Goal: Task Accomplishment & Management: Use online tool/utility

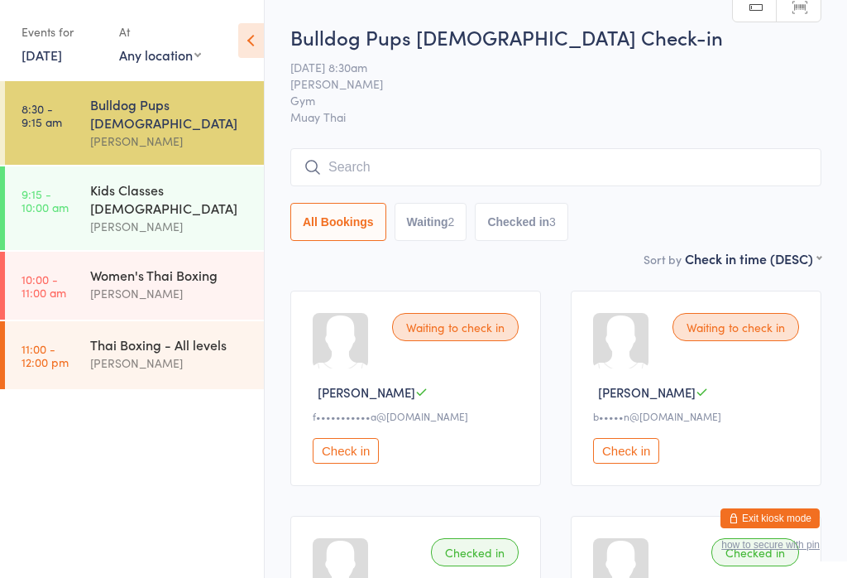
scroll to position [141, 0]
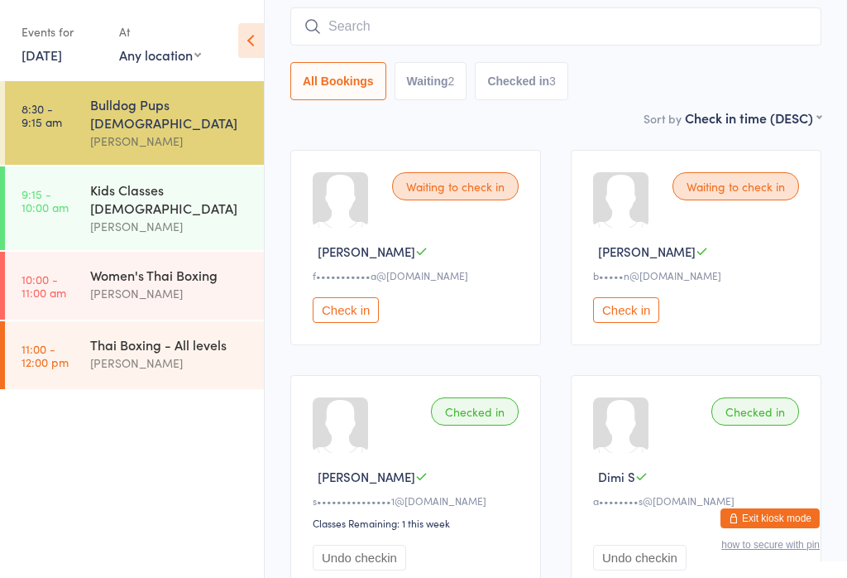
click at [206, 180] on div "Kids Classes [DEMOGRAPHIC_DATA]" at bounding box center [170, 198] width 160 height 36
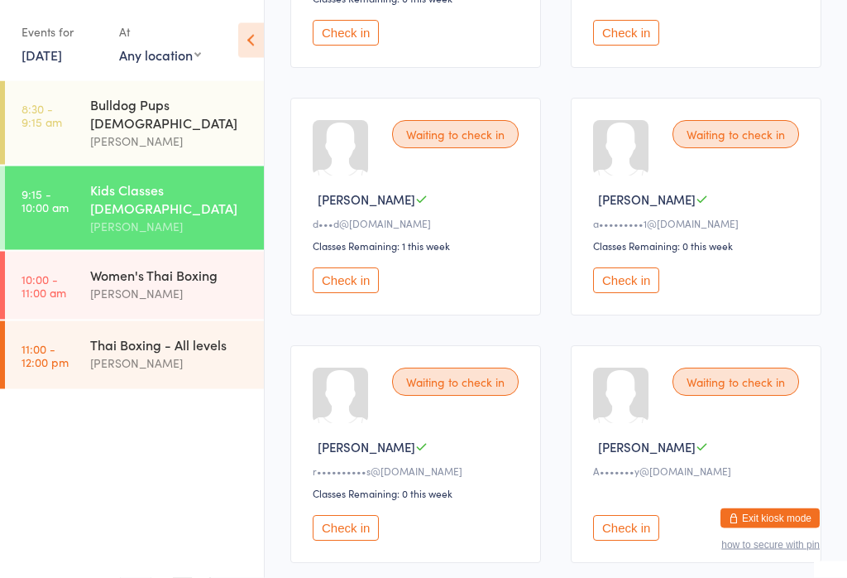
scroll to position [929, 0]
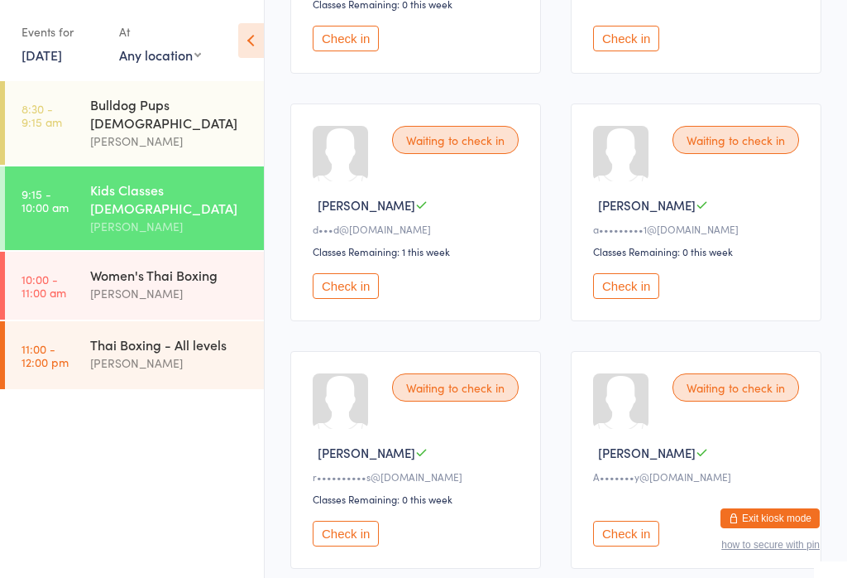
click at [645, 299] on button "Check in" at bounding box center [626, 286] width 66 height 26
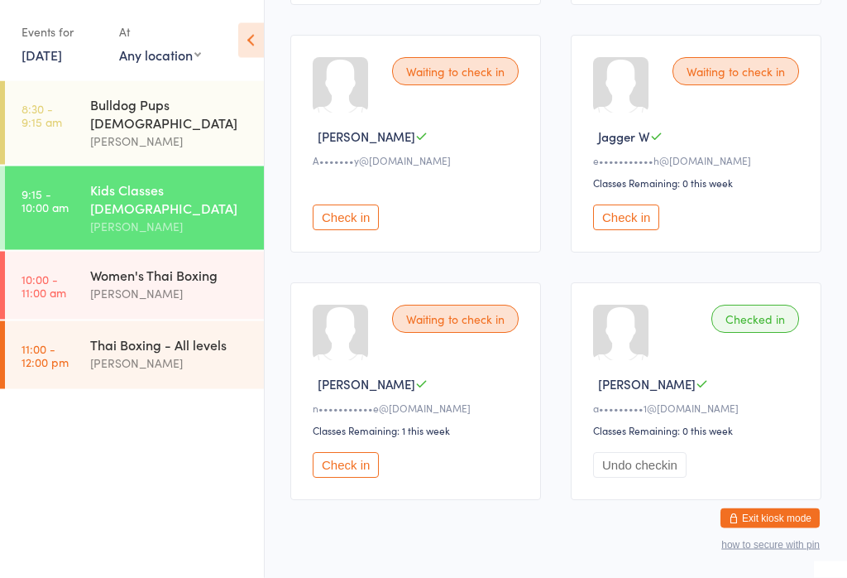
scroll to position [1292, 0]
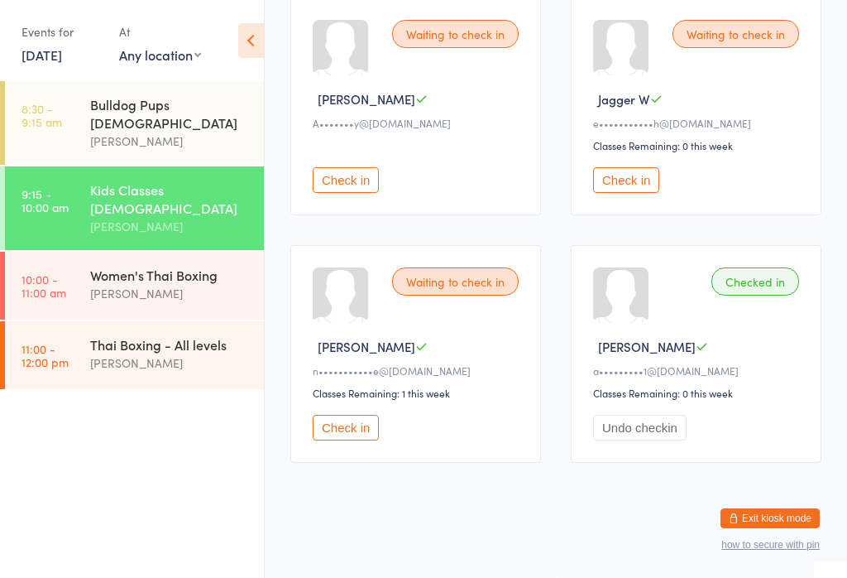
click at [358, 440] on button "Check in" at bounding box center [346, 428] width 66 height 26
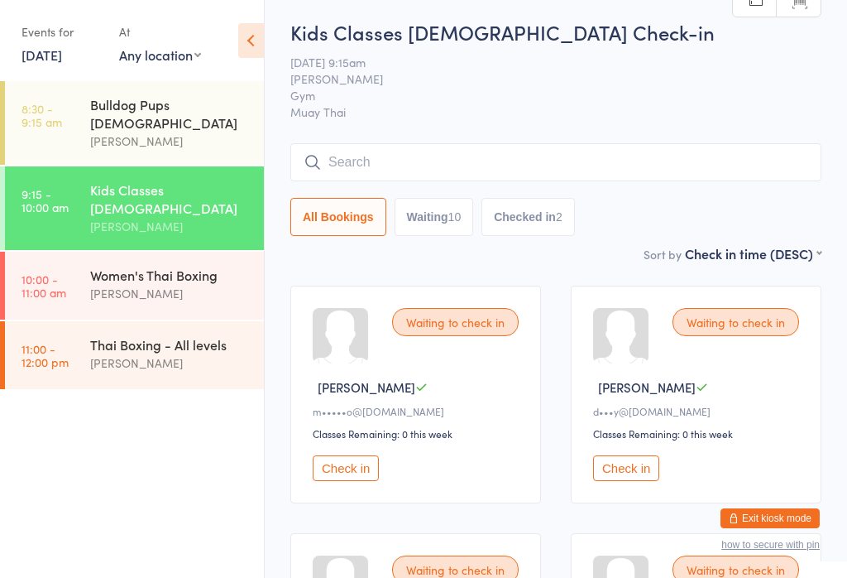
scroll to position [3, 0]
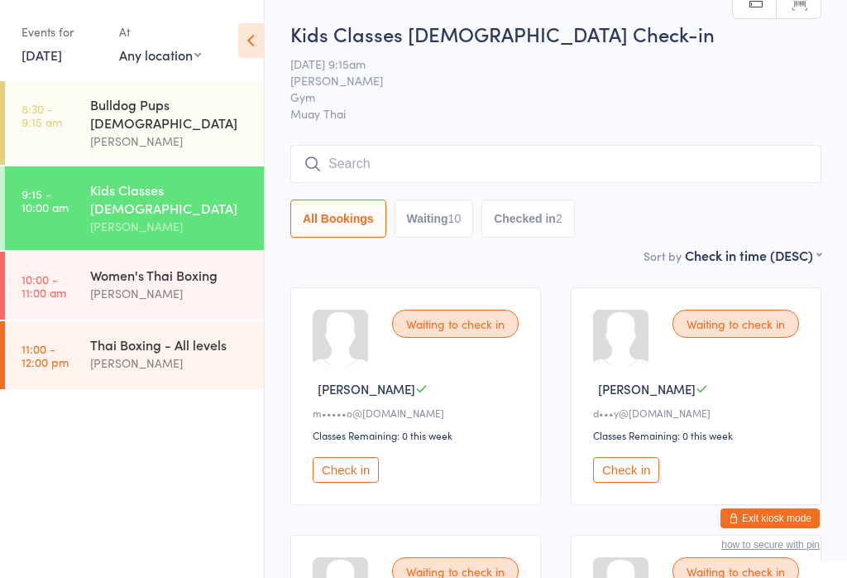
click at [630, 482] on button "Check in" at bounding box center [626, 470] width 66 height 26
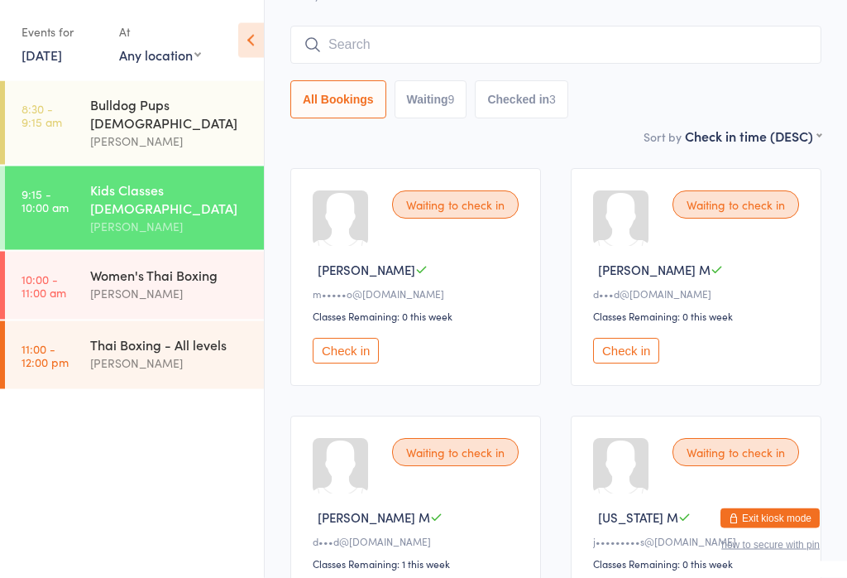
scroll to position [122, 0]
click at [58, 119] on time "8:30 - 9:15 am" at bounding box center [42, 115] width 41 height 26
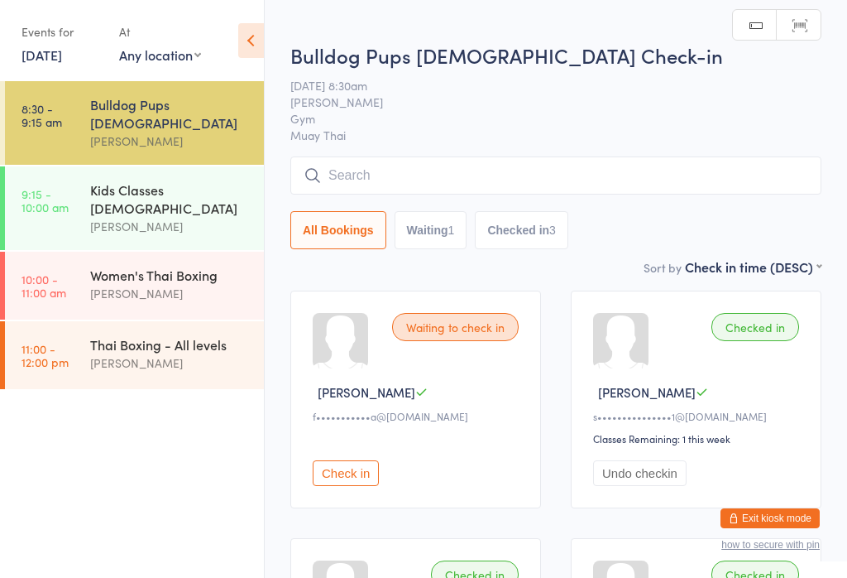
click at [610, 177] on input "search" at bounding box center [555, 175] width 531 height 38
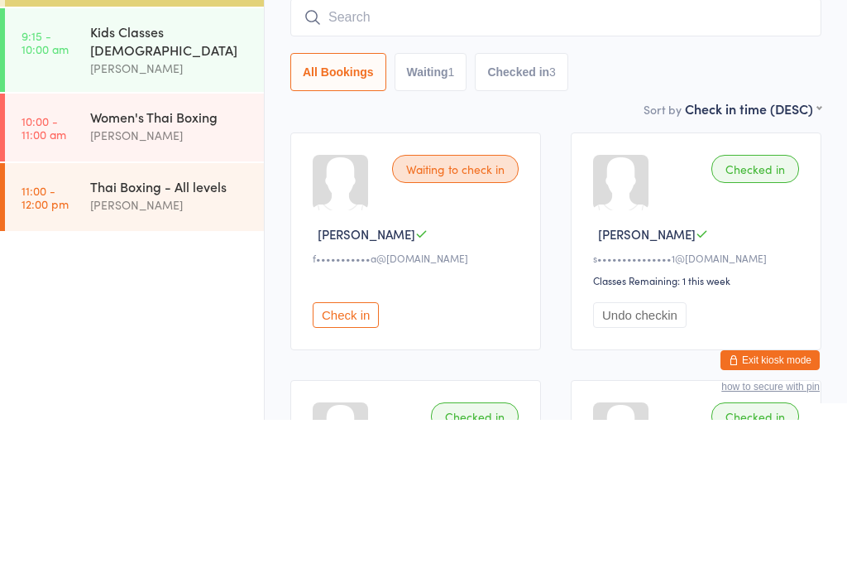
click at [60, 187] on time "9:15 - 10:00 am" at bounding box center [45, 200] width 47 height 26
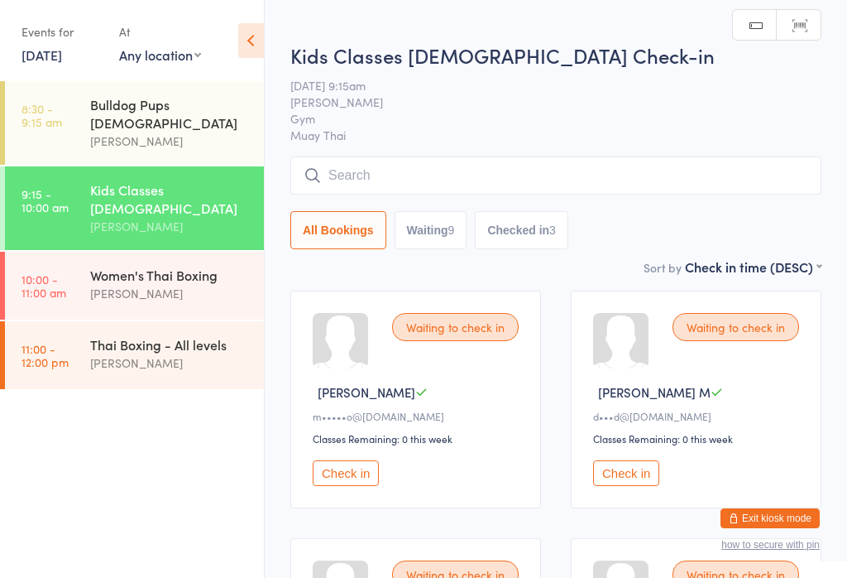
click at [552, 179] on input "search" at bounding box center [555, 175] width 531 height 38
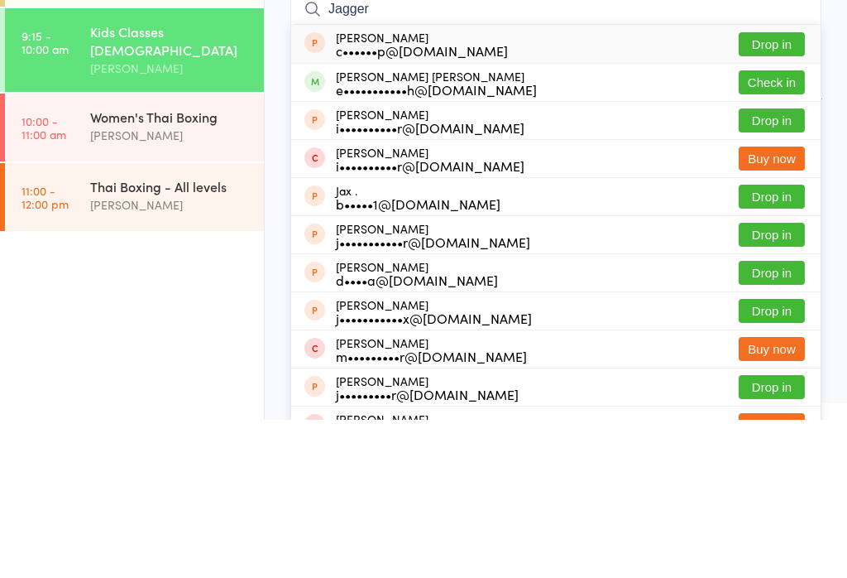
type input "Jagger"
click at [794, 228] on button "Check in" at bounding box center [772, 240] width 66 height 24
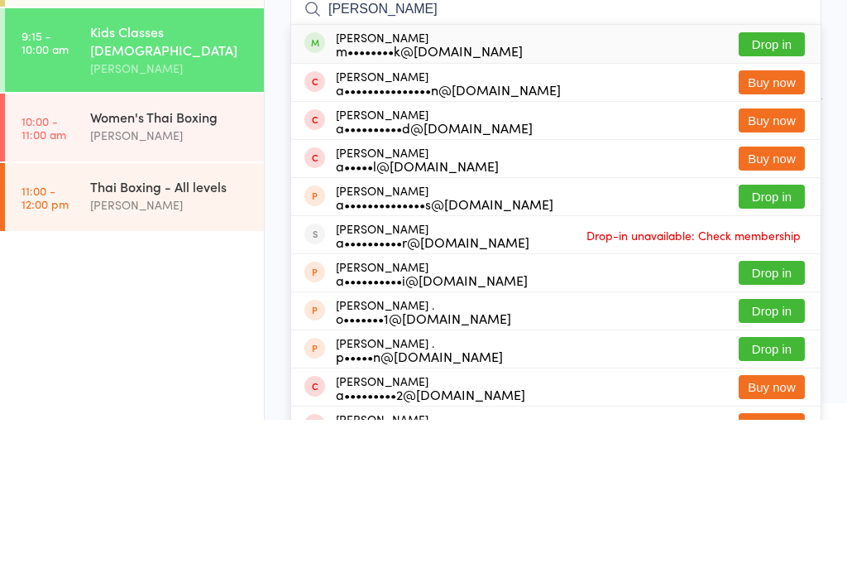
type input "[PERSON_NAME]"
click at [766, 190] on button "Drop in" at bounding box center [772, 202] width 66 height 24
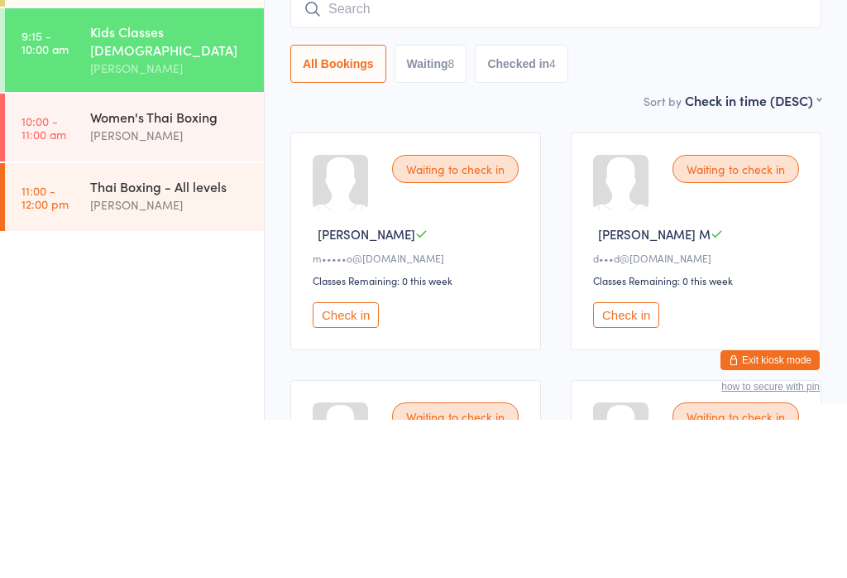
scroll to position [158, 0]
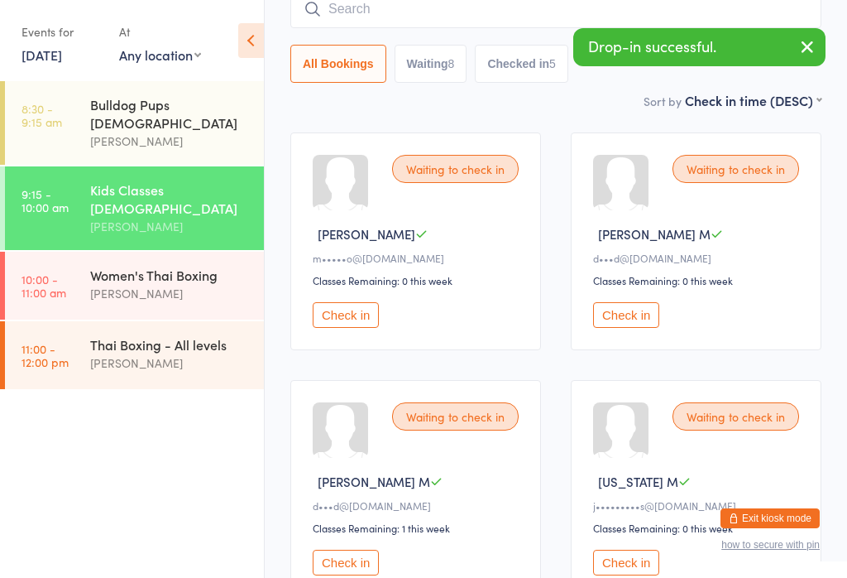
click at [343, 319] on button "Check in" at bounding box center [346, 315] width 66 height 26
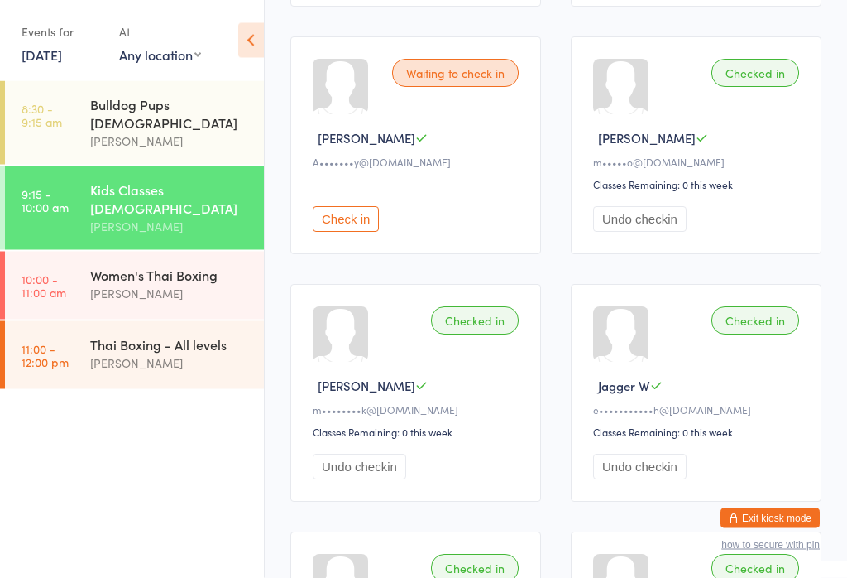
scroll to position [1020, 0]
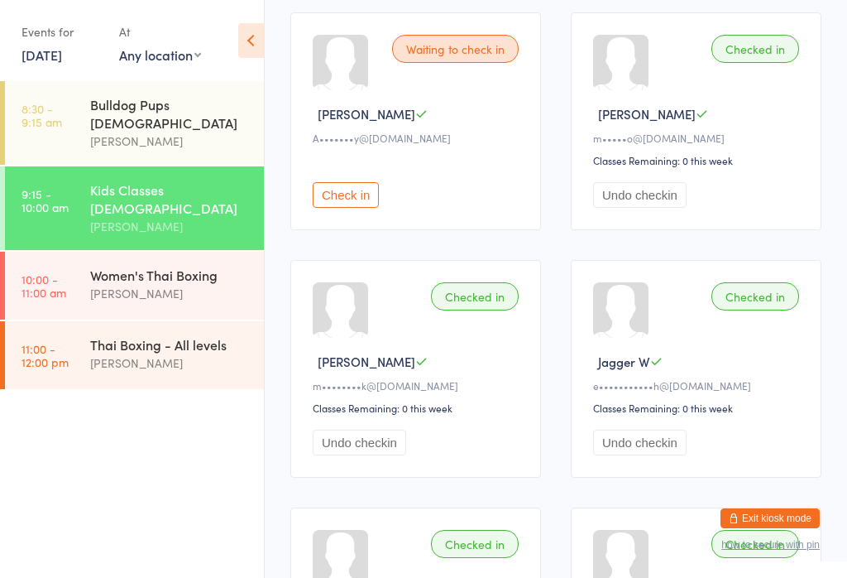
click at [326, 208] on button "Check in" at bounding box center [346, 195] width 66 height 26
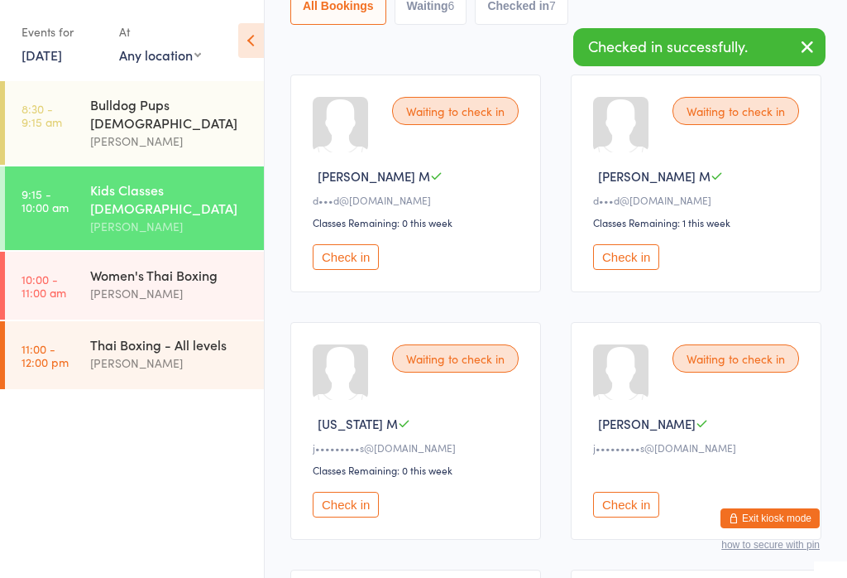
scroll to position [0, 0]
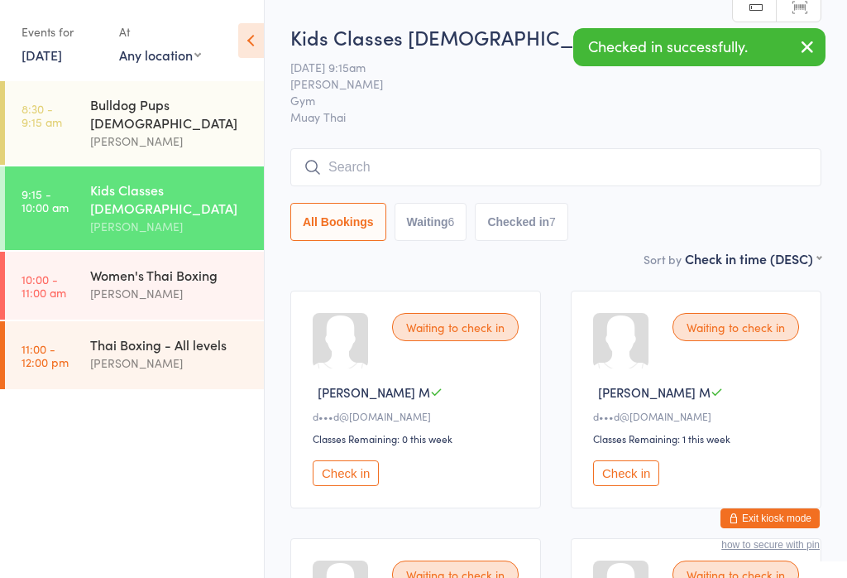
click at [492, 167] on input "search" at bounding box center [555, 167] width 531 height 38
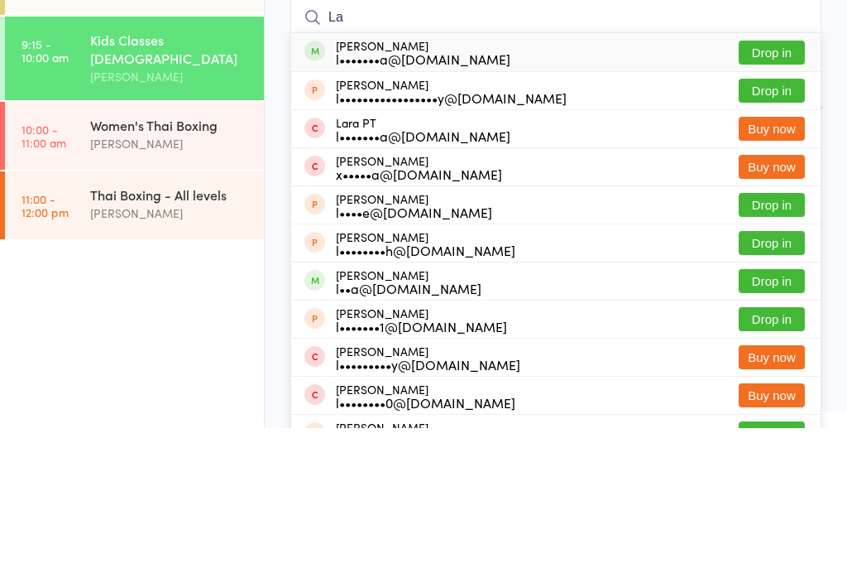
type input "L"
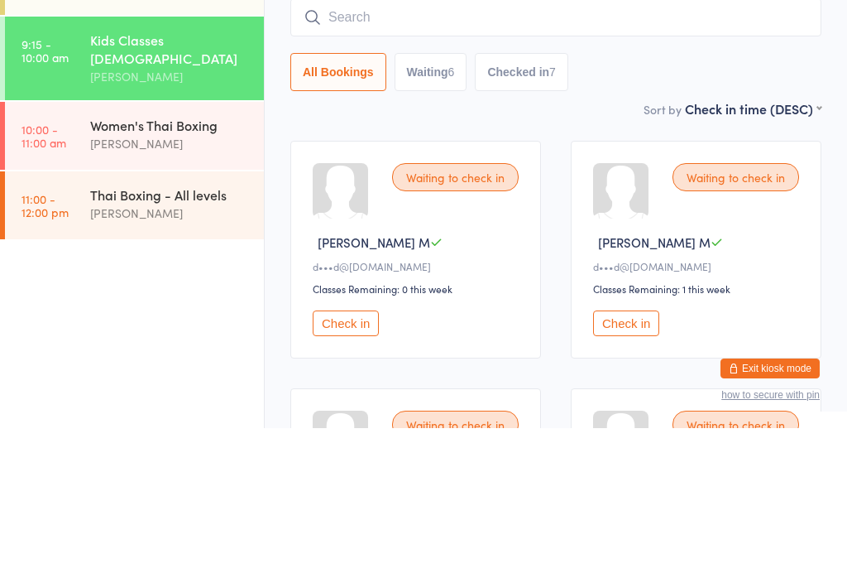
click at [709, 94] on div "Kids Classes [DEMOGRAPHIC_DATA] Check-in [DATE] 9:15am [PERSON_NAME] Gym Muay T…" at bounding box center [555, 136] width 531 height 226
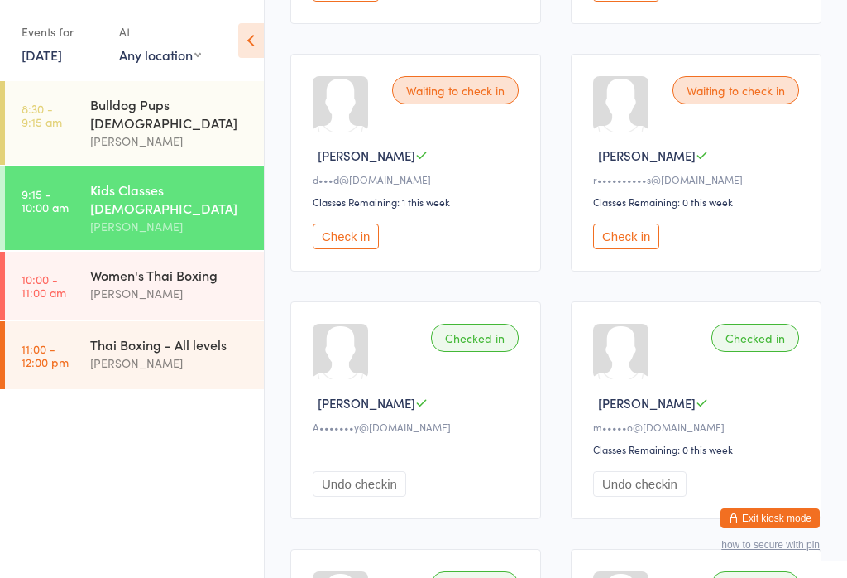
scroll to position [734, 0]
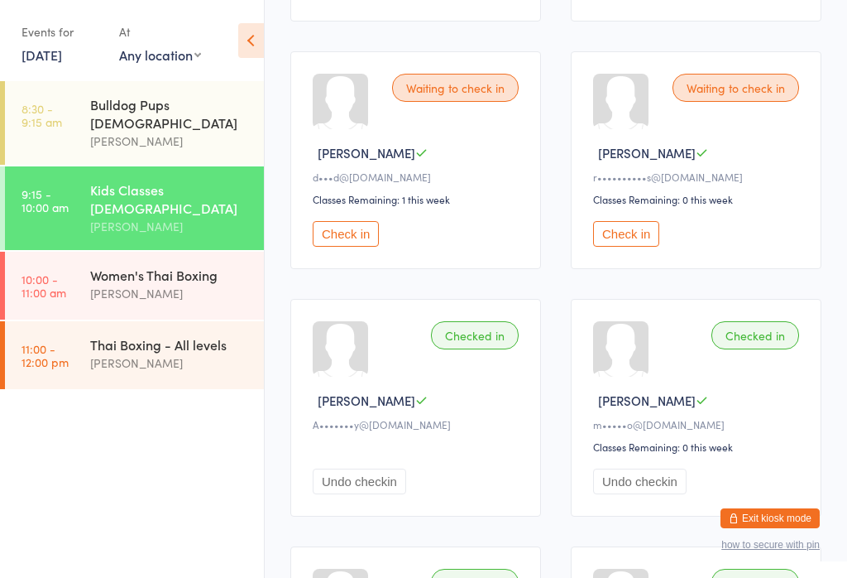
click at [645, 247] on button "Check in" at bounding box center [626, 234] width 66 height 26
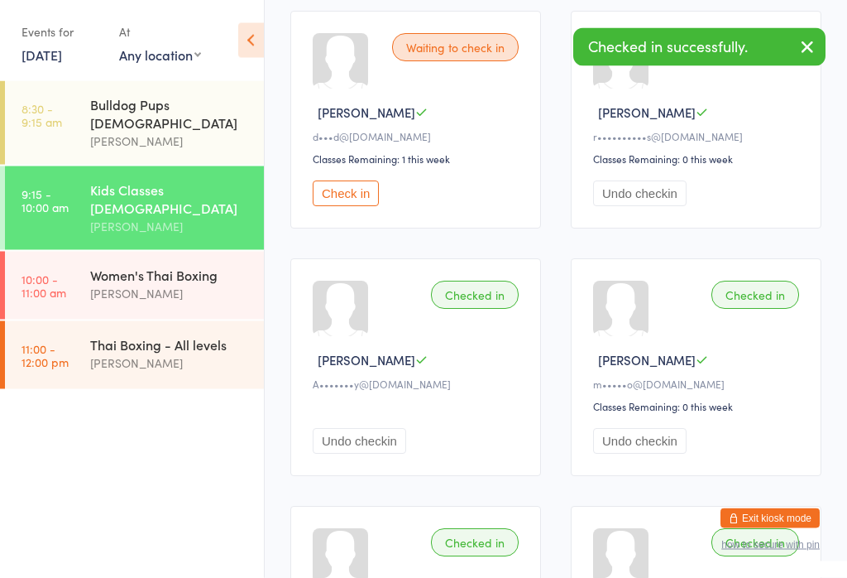
scroll to position [774, 0]
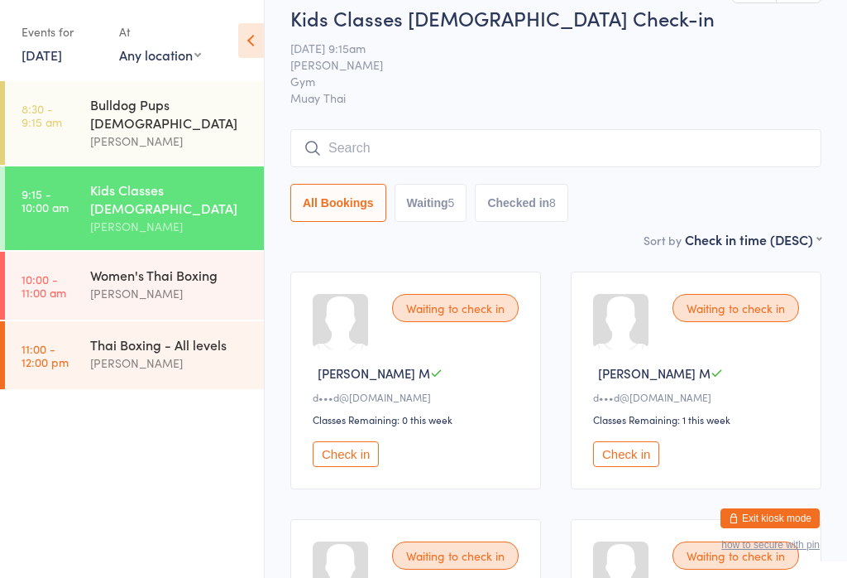
click at [626, 146] on input "search" at bounding box center [555, 148] width 531 height 38
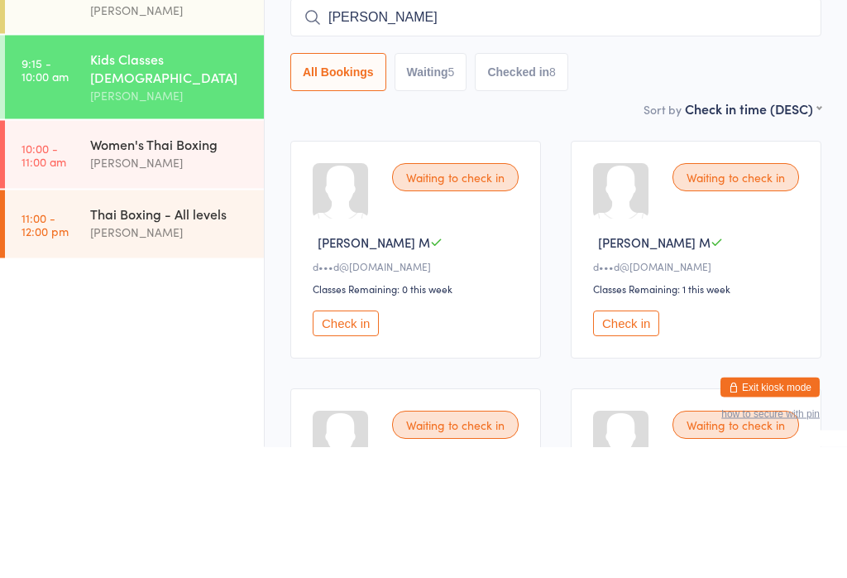
type input "[PERSON_NAME]"
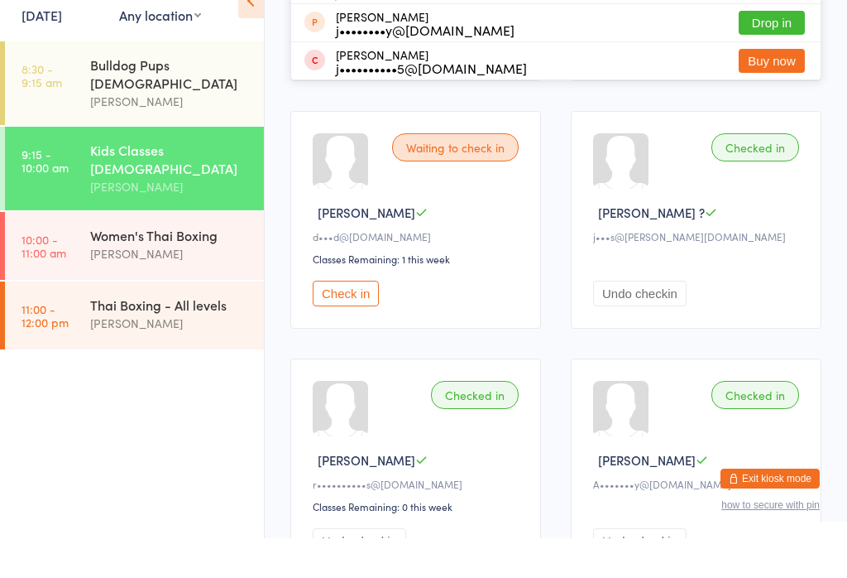
scroll to position [597, 0]
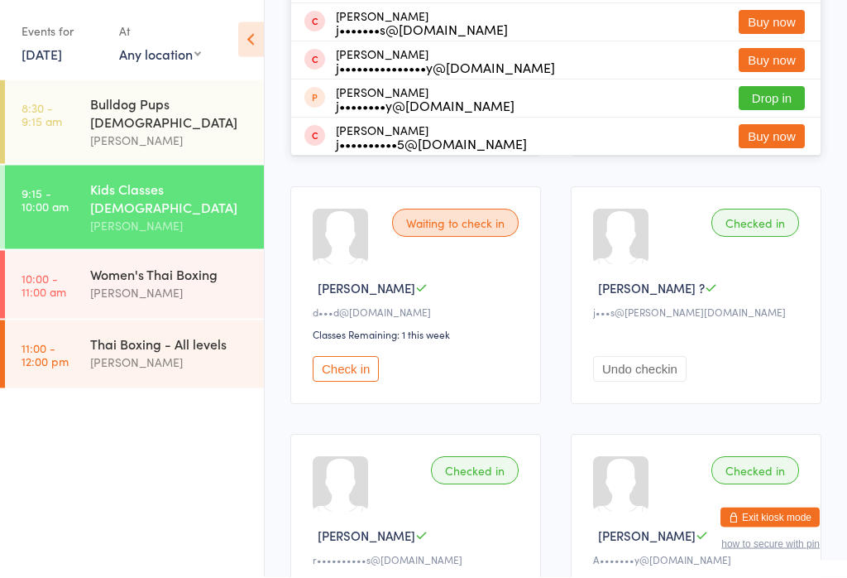
click at [508, 189] on div "Waiting to check in [PERSON_NAME] M d•••d@[DOMAIN_NAME] Classes Remaining: 0 th…" at bounding box center [556, 544] width 561 height 1732
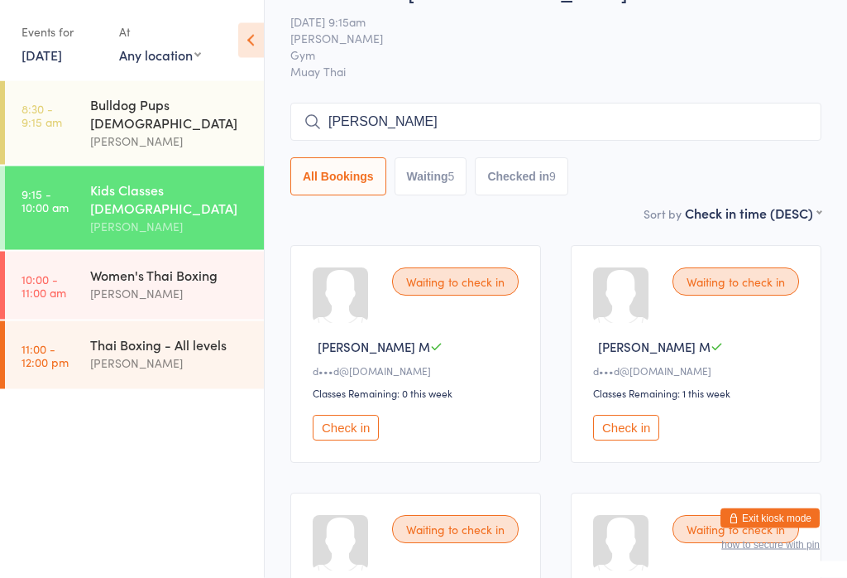
scroll to position [0, 0]
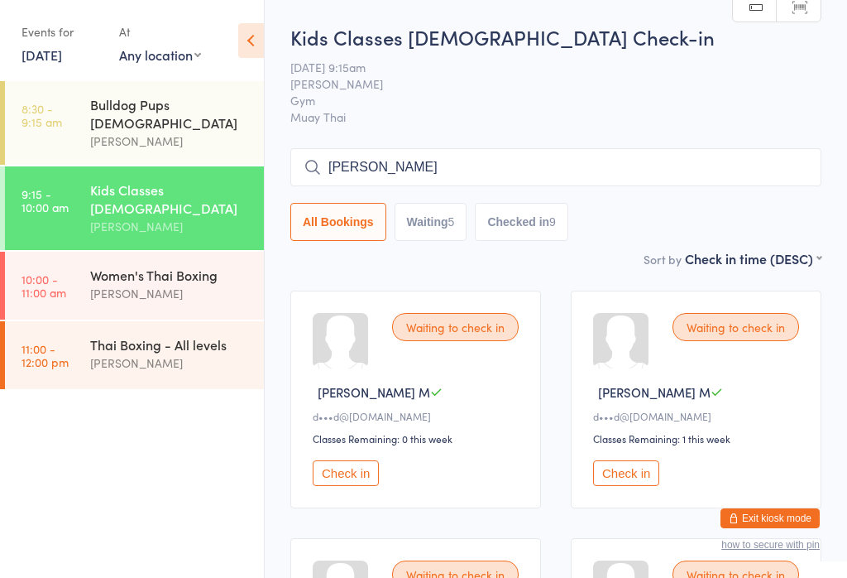
click at [480, 161] on input "[PERSON_NAME]" at bounding box center [555, 167] width 531 height 38
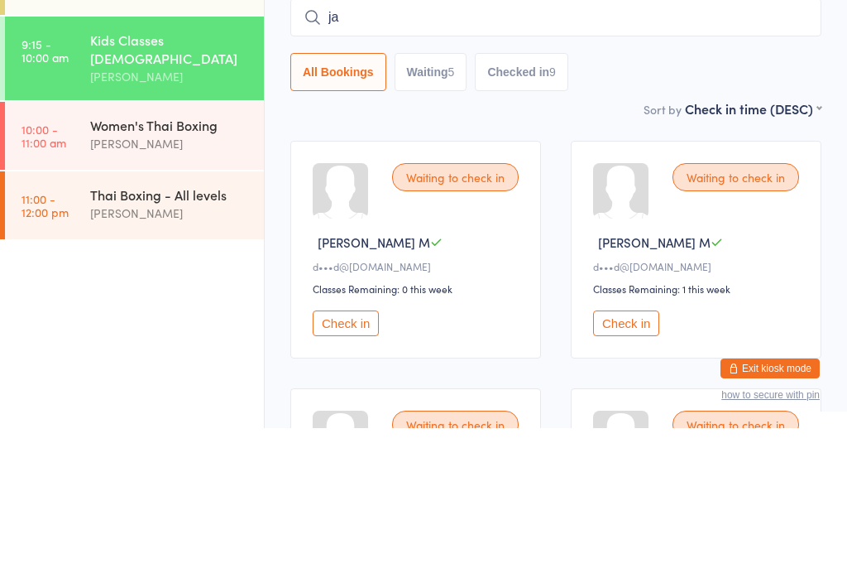
type input "j"
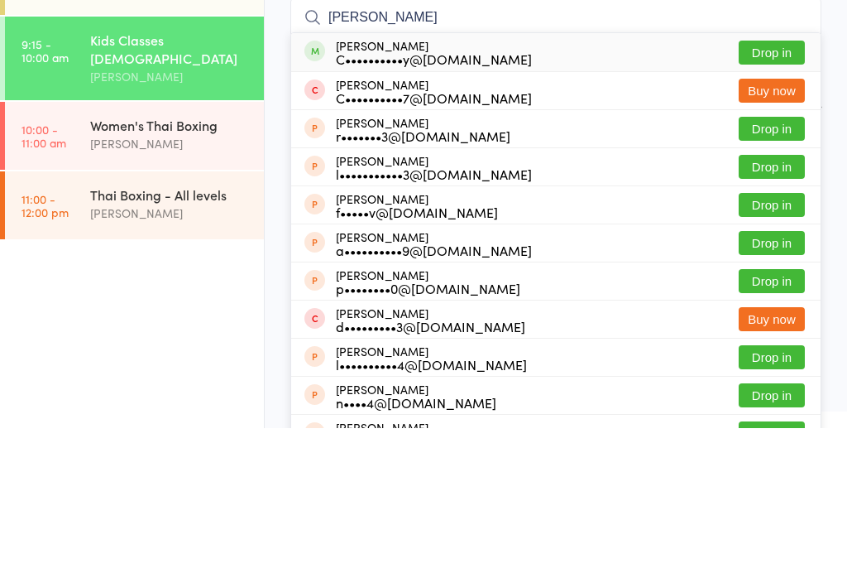
type input "[PERSON_NAME]"
click at [784, 190] on button "Drop in" at bounding box center [772, 202] width 66 height 24
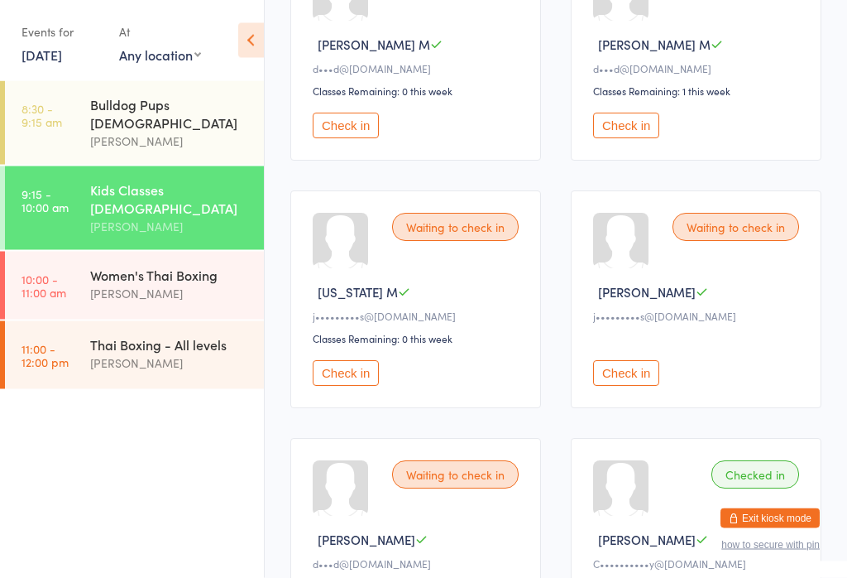
scroll to position [359, 0]
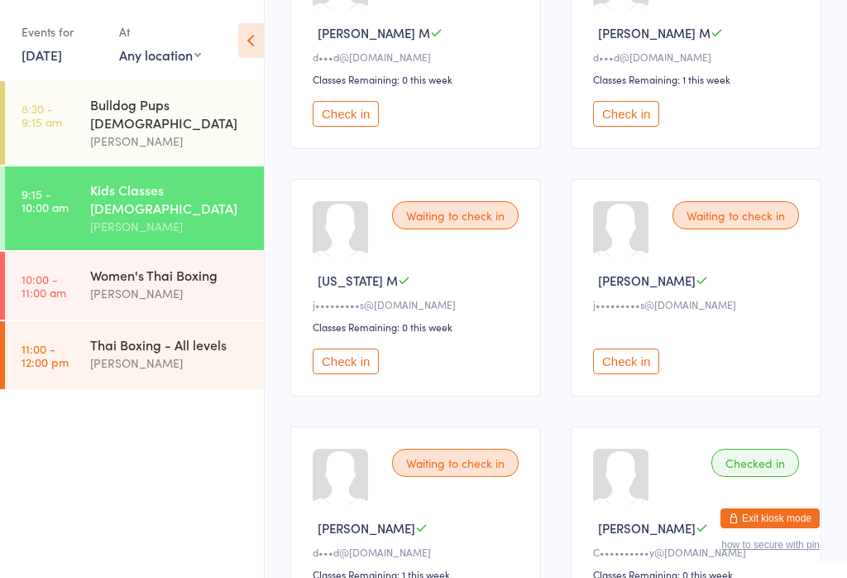
click at [640, 366] on button "Check in" at bounding box center [626, 361] width 66 height 26
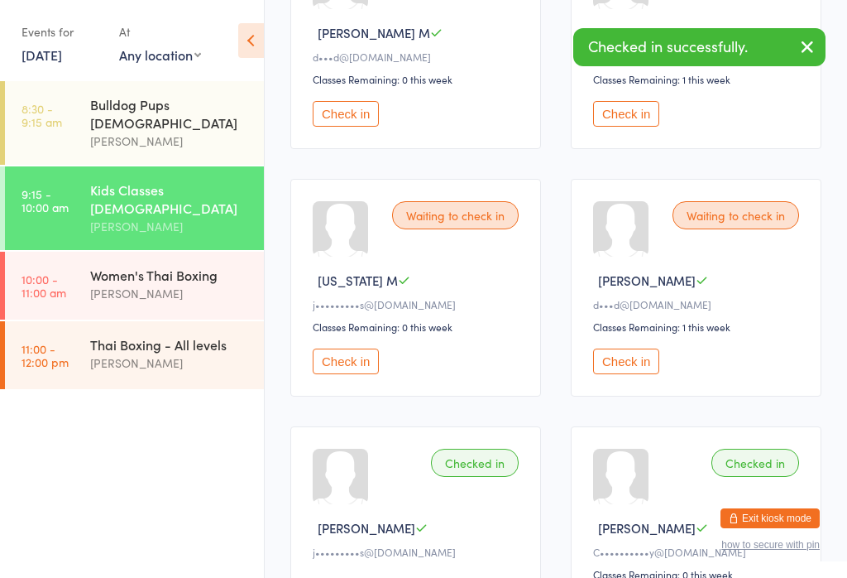
click at [356, 366] on button "Check in" at bounding box center [346, 361] width 66 height 26
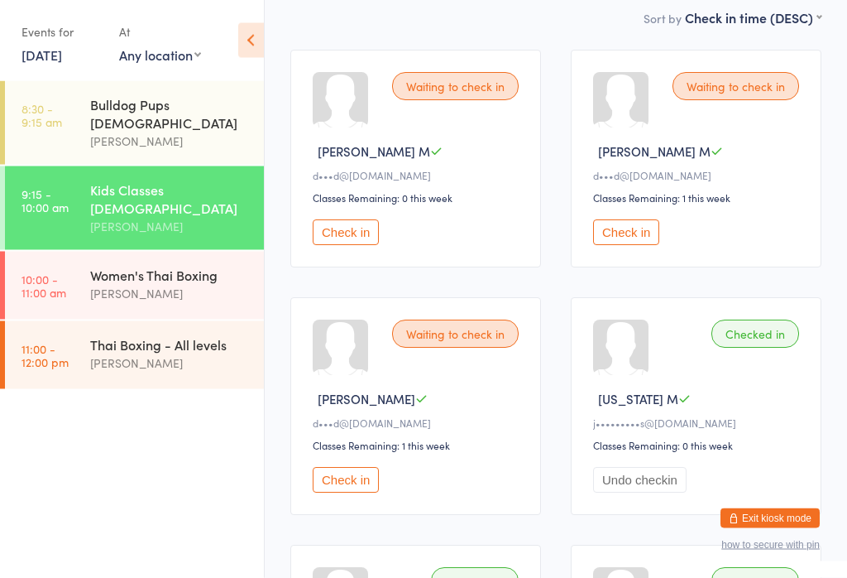
scroll to position [245, 0]
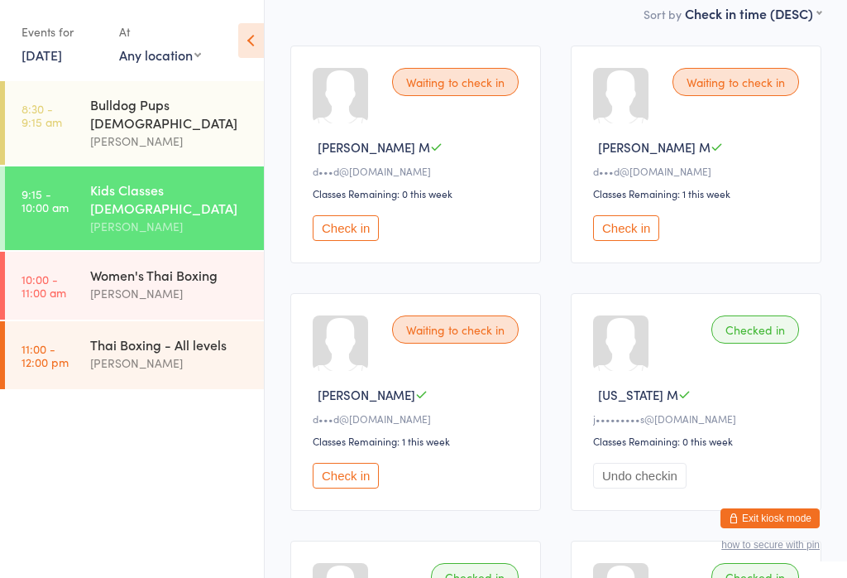
click at [349, 488] on button "Check in" at bounding box center [346, 476] width 66 height 26
click at [328, 233] on button "Check in" at bounding box center [346, 228] width 66 height 26
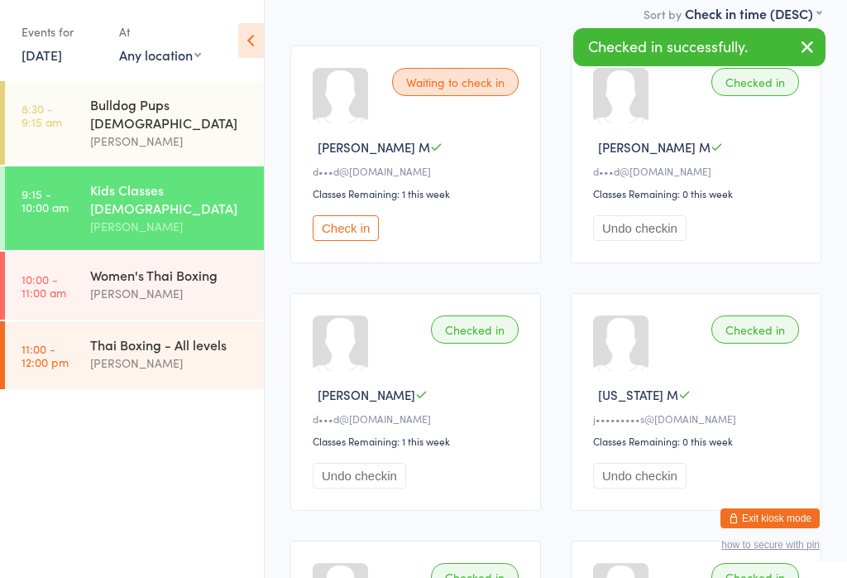
click at [351, 225] on button "Check in" at bounding box center [346, 228] width 66 height 26
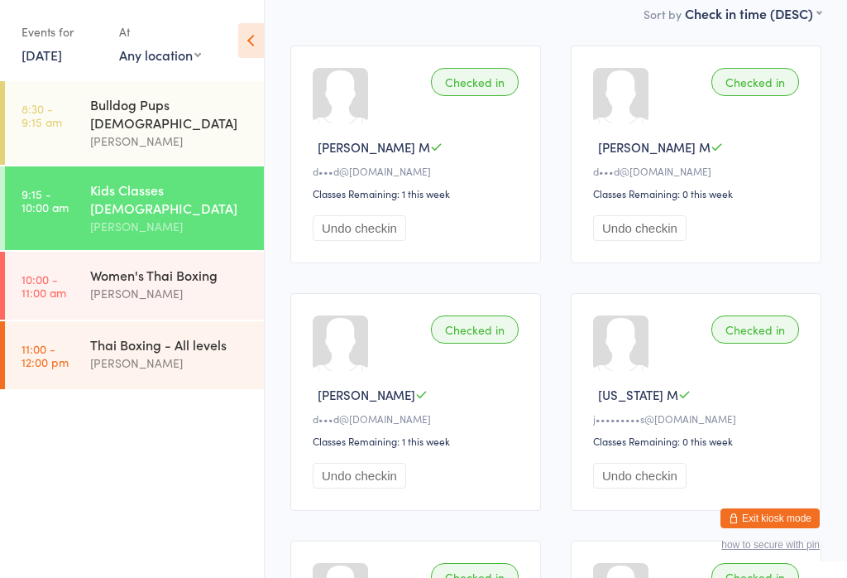
click at [166, 284] on div "[PERSON_NAME]" at bounding box center [170, 293] width 160 height 19
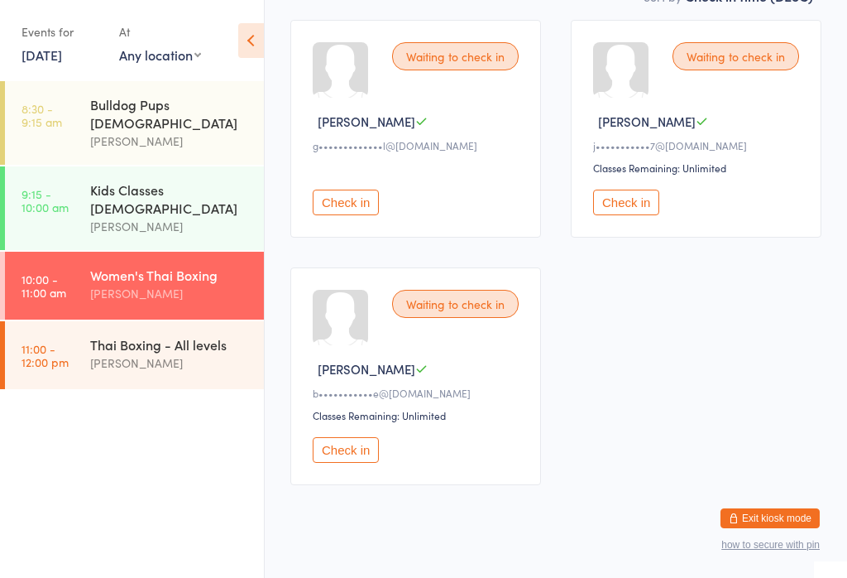
scroll to position [257, 0]
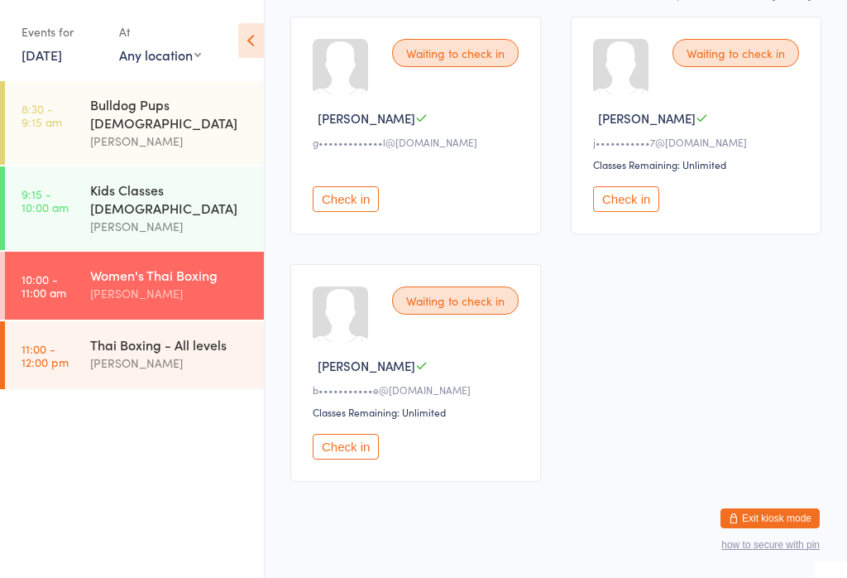
click at [345, 459] on button "Check in" at bounding box center [346, 447] width 66 height 26
click at [638, 212] on button "Check in" at bounding box center [626, 199] width 66 height 26
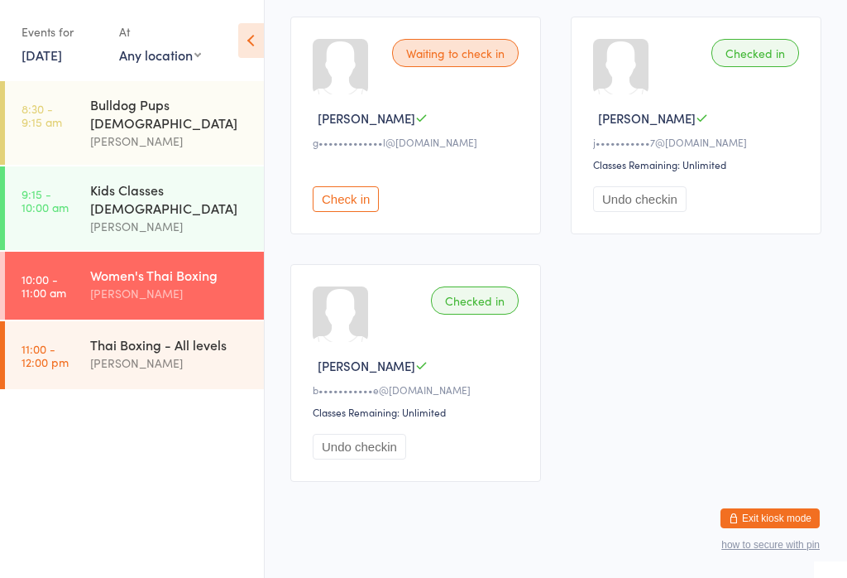
click at [350, 212] on button "Check in" at bounding box center [346, 199] width 66 height 26
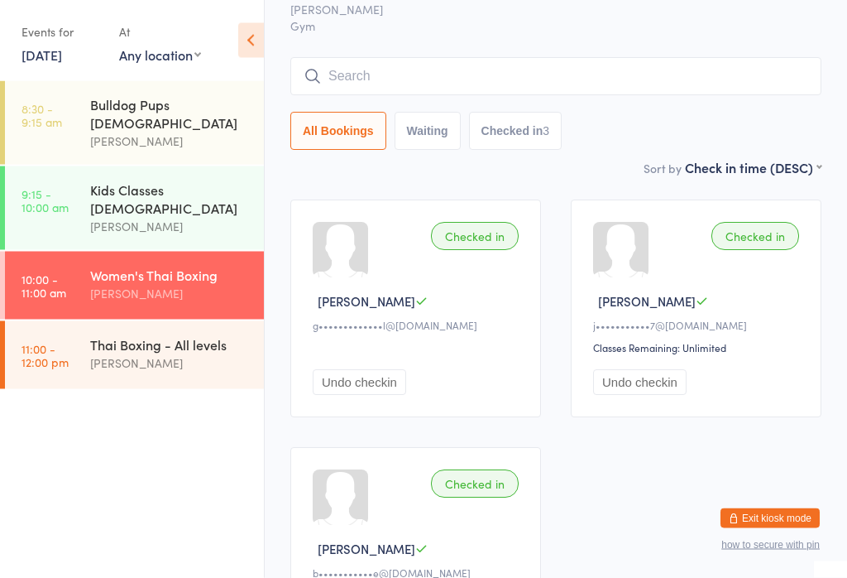
scroll to position [14, 0]
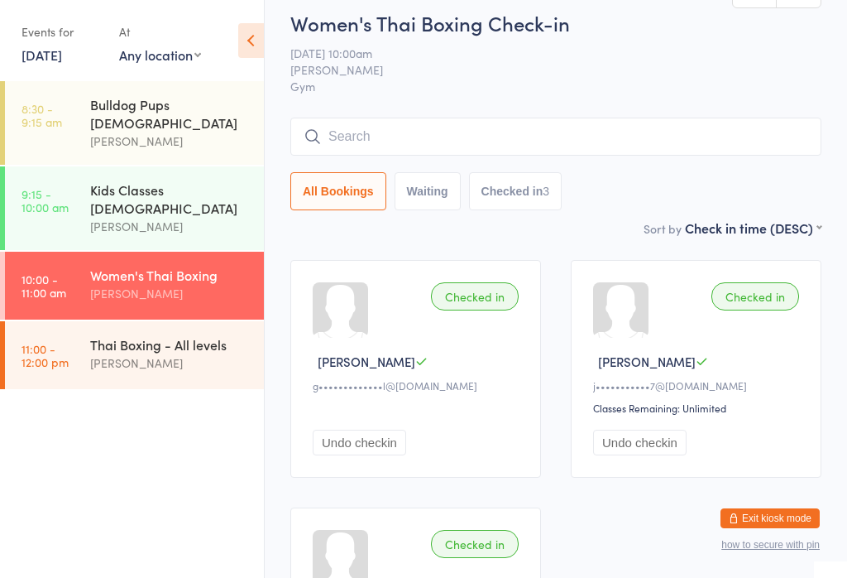
click at [597, 113] on div "Women's Thai Boxing Check-in [DATE] 10:00am [PERSON_NAME] Gym Manual search Sca…" at bounding box center [555, 113] width 531 height 209
click at [637, 132] on input "search" at bounding box center [555, 136] width 531 height 38
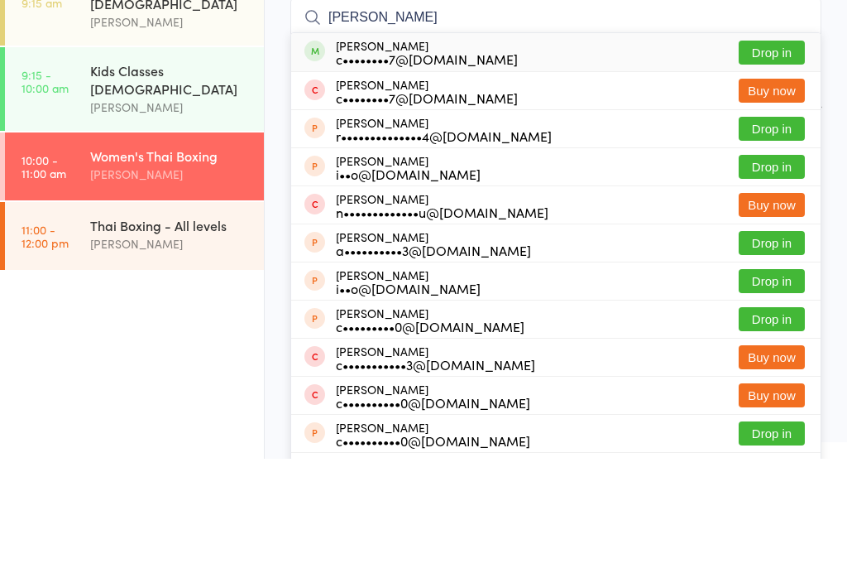
type input "[PERSON_NAME]"
click at [793, 160] on button "Drop in" at bounding box center [772, 172] width 66 height 24
